Goal: Find specific page/section: Find specific page/section

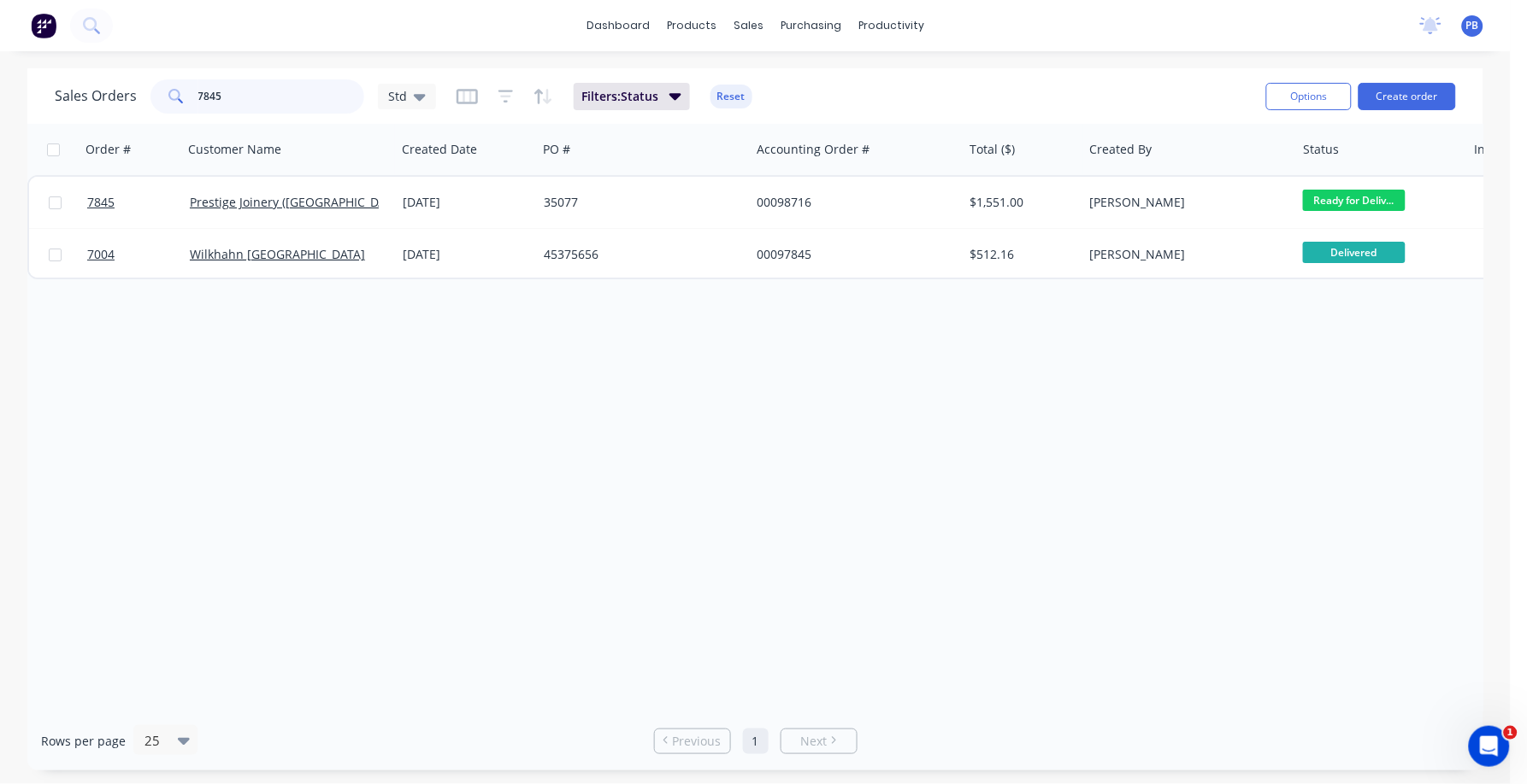
drag, startPoint x: 269, startPoint y: 98, endPoint x: 108, endPoint y: 73, distance: 162.9
click at [108, 73] on div "Sales Orders 7845 Std Filters: Status Reset Options Create order" at bounding box center [755, 97] width 1456 height 56
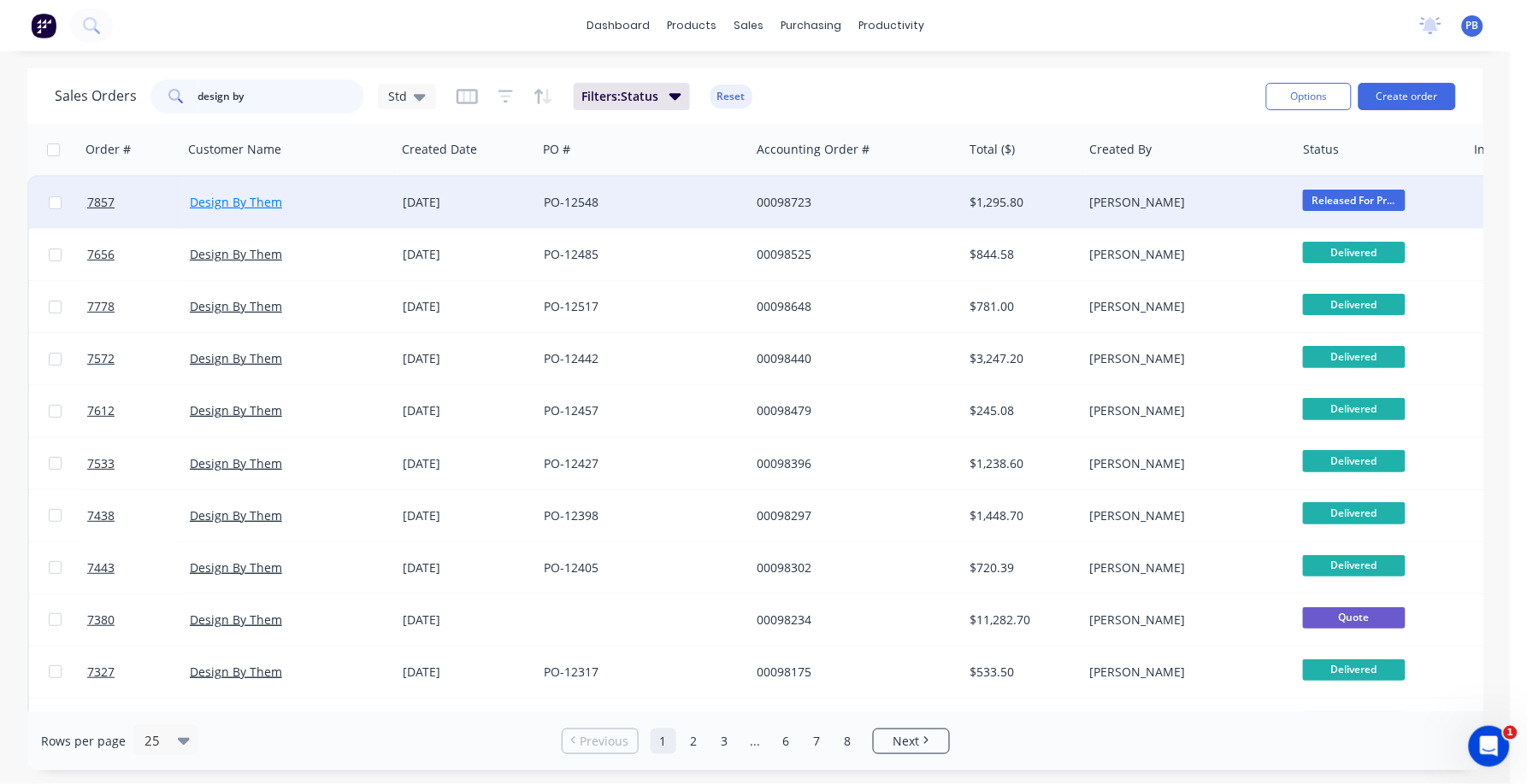
type input "design by"
click at [263, 200] on link "Design By Them" at bounding box center [236, 201] width 93 height 16
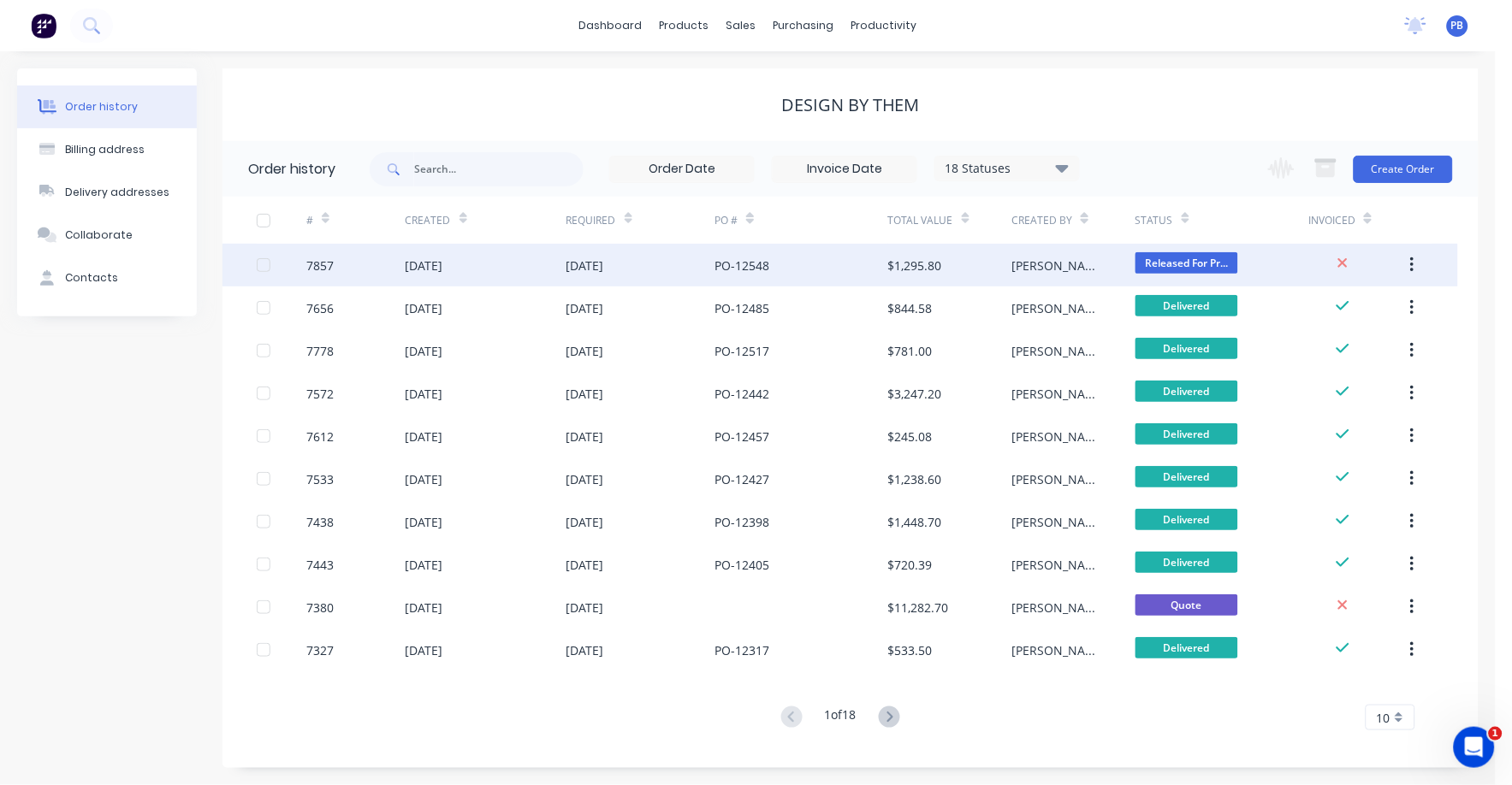
click at [905, 265] on div "$1,295.80" at bounding box center [915, 266] width 54 height 18
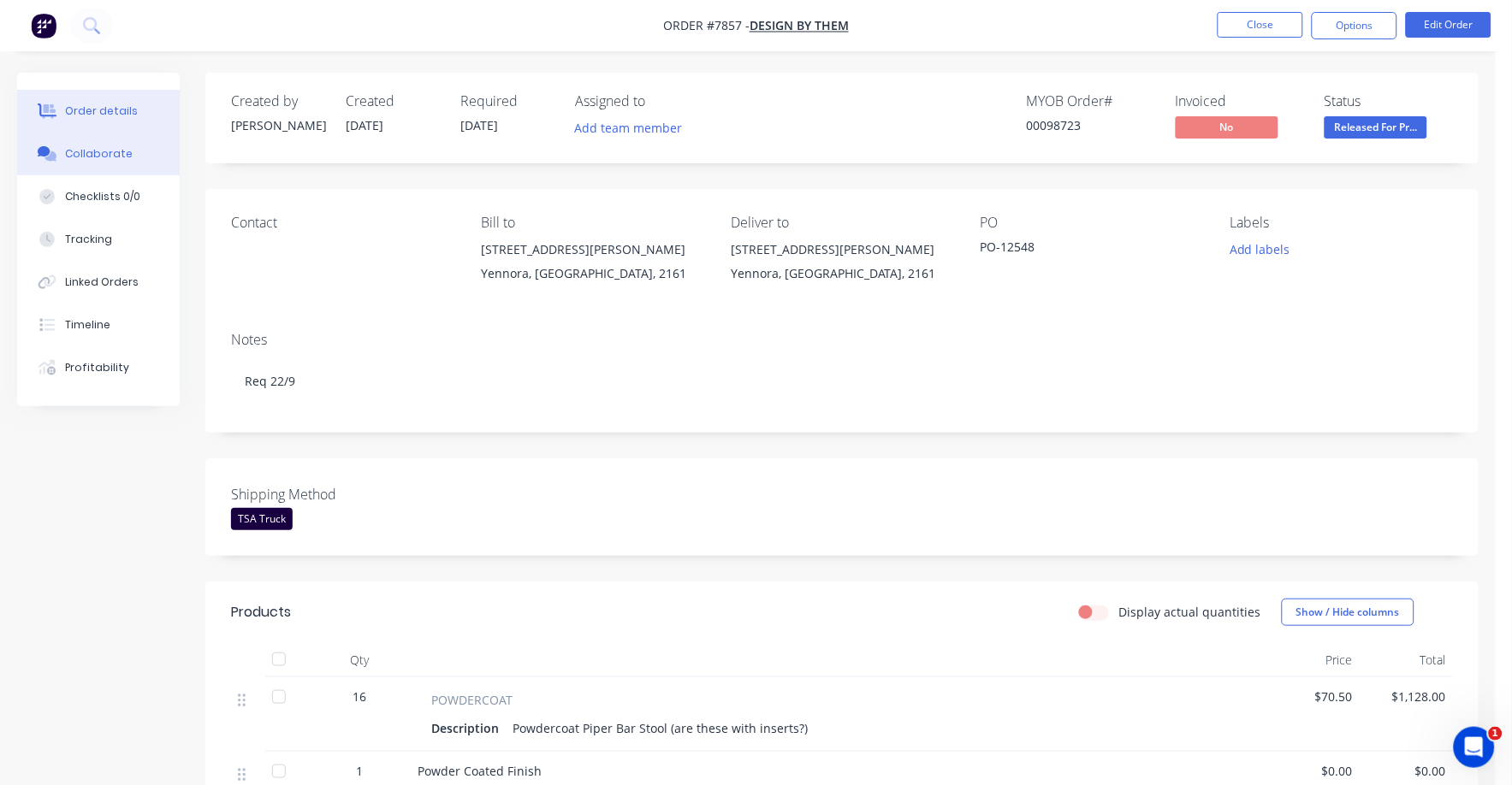
click at [111, 151] on div "Collaborate" at bounding box center [99, 153] width 68 height 15
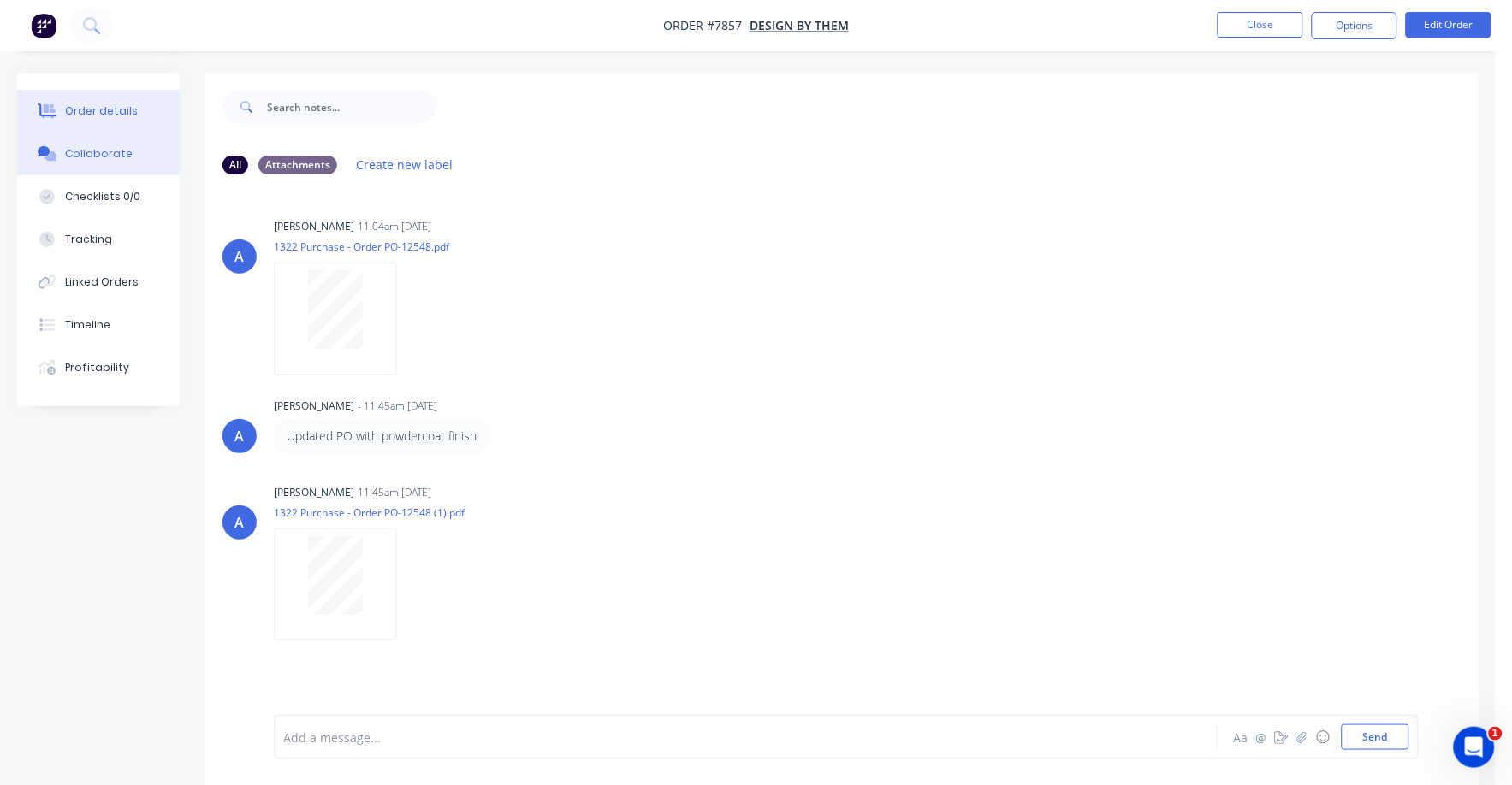
click at [91, 115] on div "Order details" at bounding box center [101, 111] width 73 height 15
